Goal: Task Accomplishment & Management: Complete application form

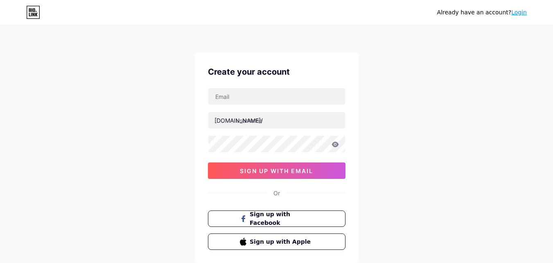
click at [276, 105] on div "[DOMAIN_NAME]/ 03AFcWeA7fzzCV1vKIFrGYRxIPeoMWTA3V-I4Fyob0kZPen5NHNz2OkDLop7TJrP…" at bounding box center [277, 133] width 138 height 91
click at [274, 98] on input "text" at bounding box center [276, 96] width 137 height 16
paste input "[EMAIL_ADDRESS][DOMAIN_NAME]"
type input "[EMAIL_ADDRESS][DOMAIN_NAME]"
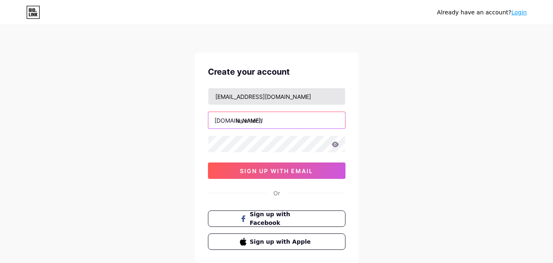
type input "laventech"
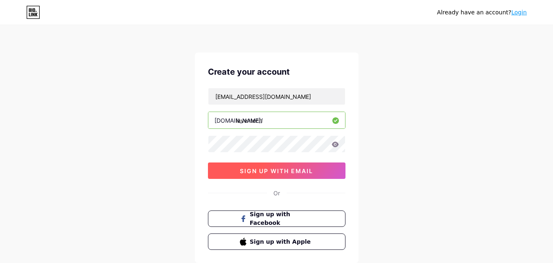
click at [282, 167] on span "sign up with email" at bounding box center [276, 170] width 73 height 7
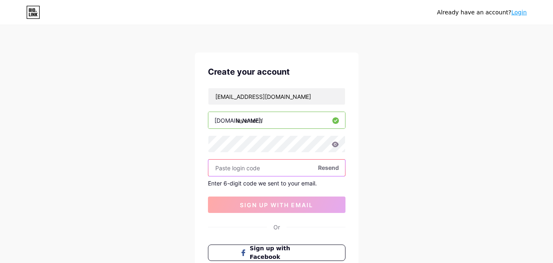
paste input "636679"
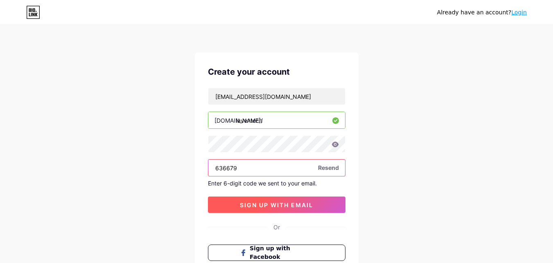
type input "636679"
click at [286, 202] on span "sign up with email" at bounding box center [276, 204] width 73 height 7
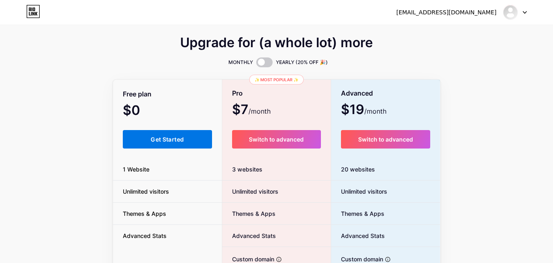
click at [179, 137] on span "Get Started" at bounding box center [167, 139] width 33 height 7
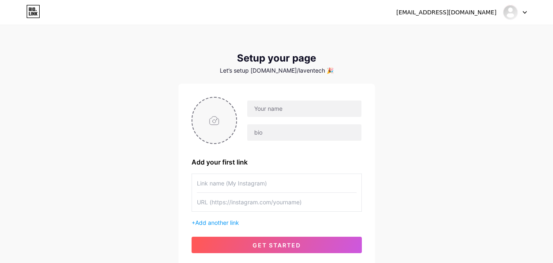
click at [211, 122] on input "file" at bounding box center [215, 119] width 44 height 45
type input "C:\fakepath\[PERSON_NAME].webp"
click at [267, 106] on input "text" at bounding box center [304, 108] width 114 height 16
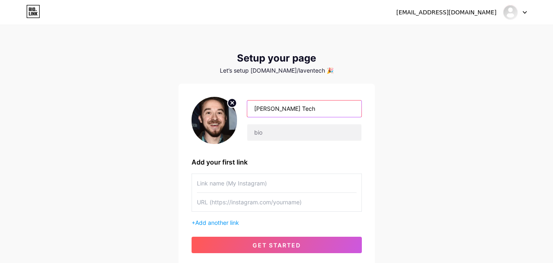
type input "[PERSON_NAME] Tech"
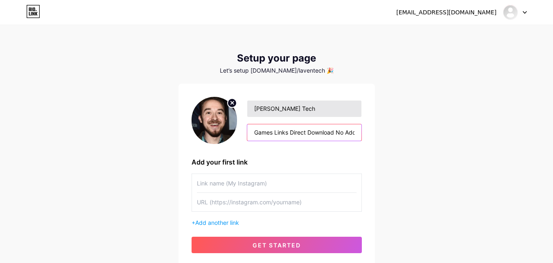
scroll to position [0, 48]
type input "Share All MY PC Games Links Direct Download No Add"
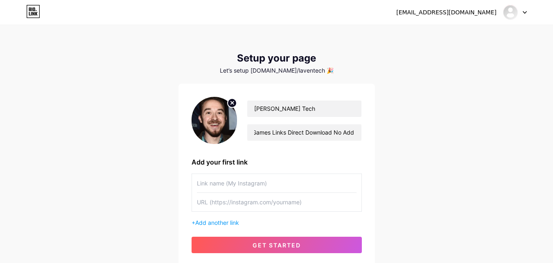
click at [278, 185] on input "text" at bounding box center [277, 183] width 160 height 18
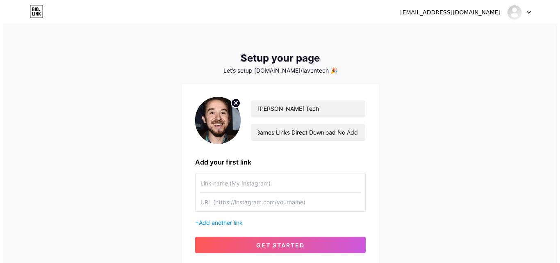
scroll to position [0, 0]
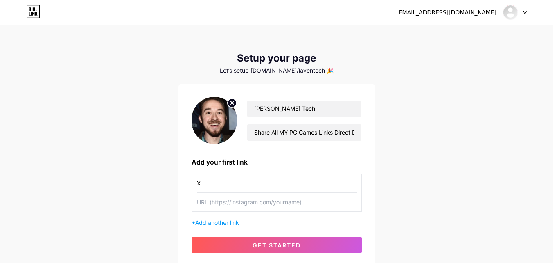
click at [275, 188] on input "X" at bounding box center [277, 183] width 160 height 18
type input "Yanif X"
paste input "[URL][DOMAIN_NAME]"
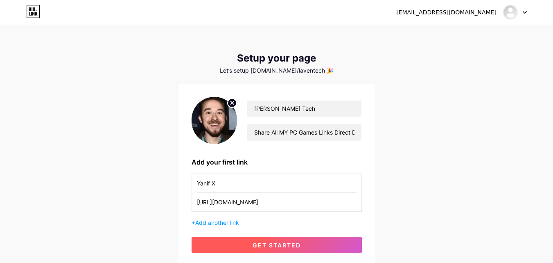
type input "[URL][DOMAIN_NAME]"
click at [297, 248] on button "get started" at bounding box center [277, 244] width 170 height 16
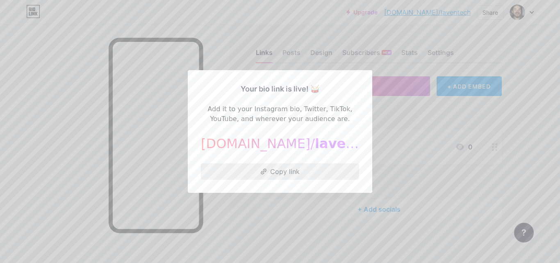
click at [315, 170] on button "Copy link" at bounding box center [280, 171] width 158 height 16
click at [308, 166] on button "Copy link" at bounding box center [280, 171] width 158 height 16
drag, startPoint x: 266, startPoint y: 144, endPoint x: 218, endPoint y: 139, distance: 48.6
click at [218, 139] on div "[DOMAIN_NAME]/ laventech" at bounding box center [280, 144] width 158 height 20
copy div "[DOMAIN_NAME]"
